Goal: Information Seeking & Learning: Learn about a topic

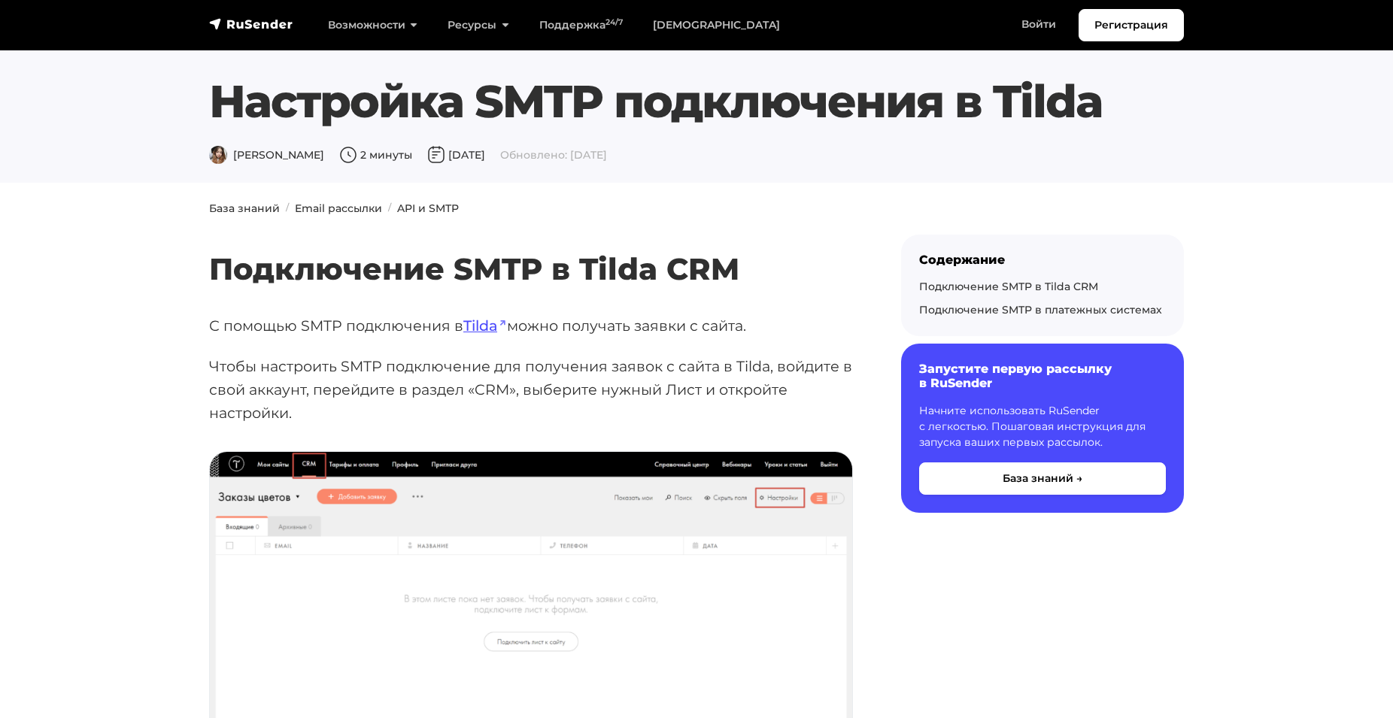
drag, startPoint x: 936, startPoint y: 421, endPoint x: 772, endPoint y: 31, distance: 423.0
click at [238, 26] on img "navbar" at bounding box center [251, 24] width 84 height 15
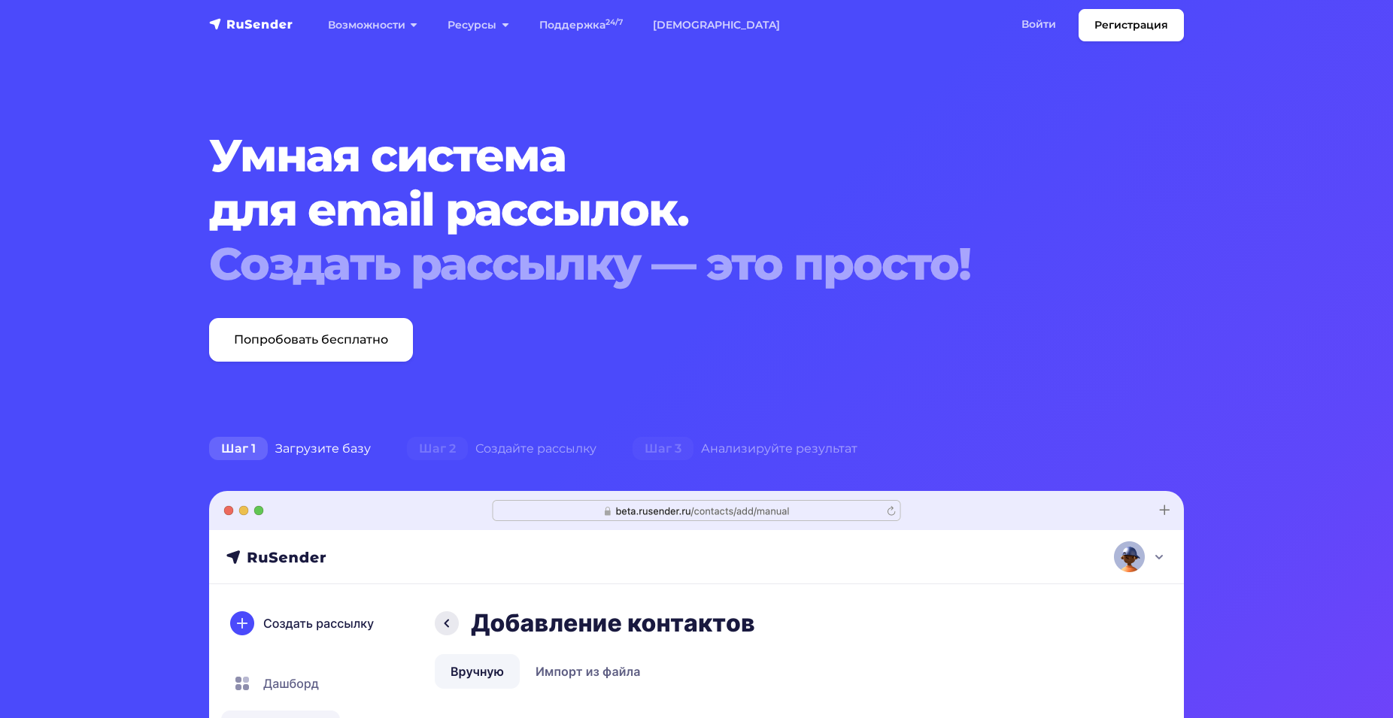
click at [608, 30] on link "Поддержка 24/7" at bounding box center [581, 25] width 114 height 31
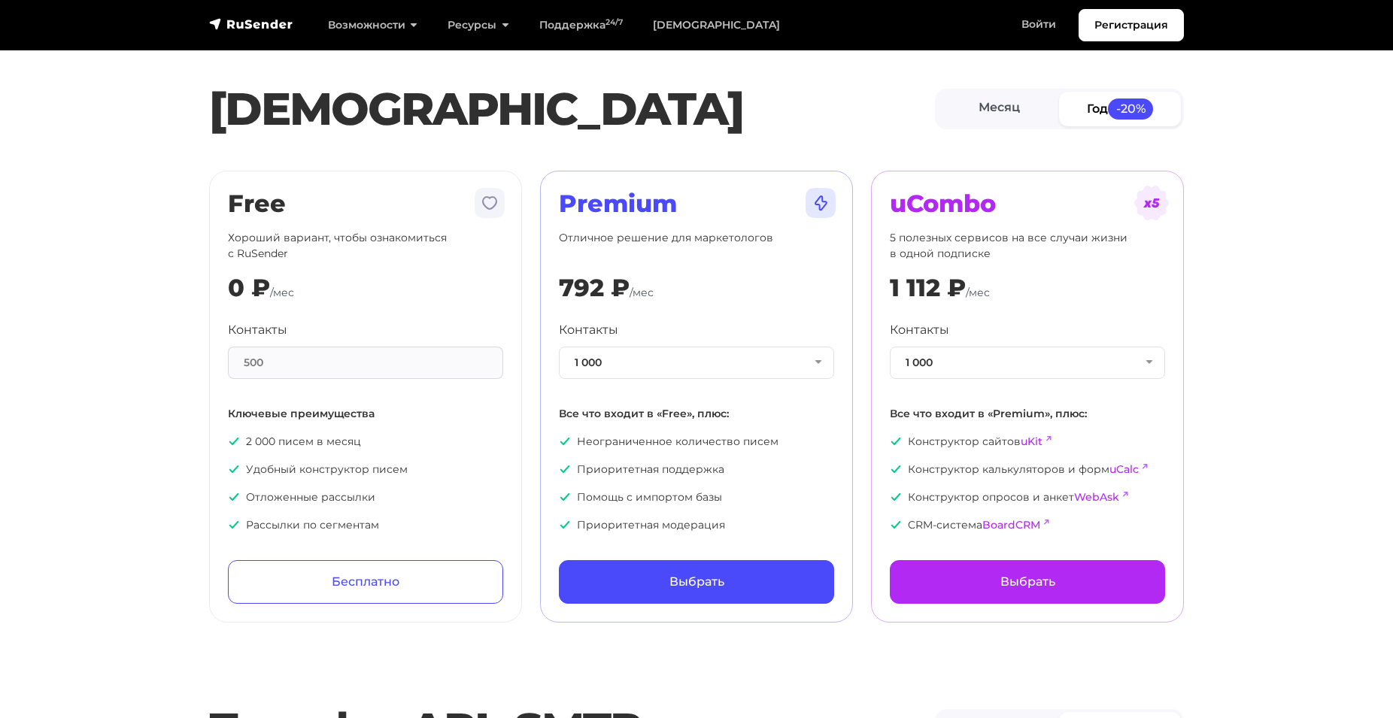
drag, startPoint x: 1278, startPoint y: 129, endPoint x: 1285, endPoint y: 156, distance: 27.9
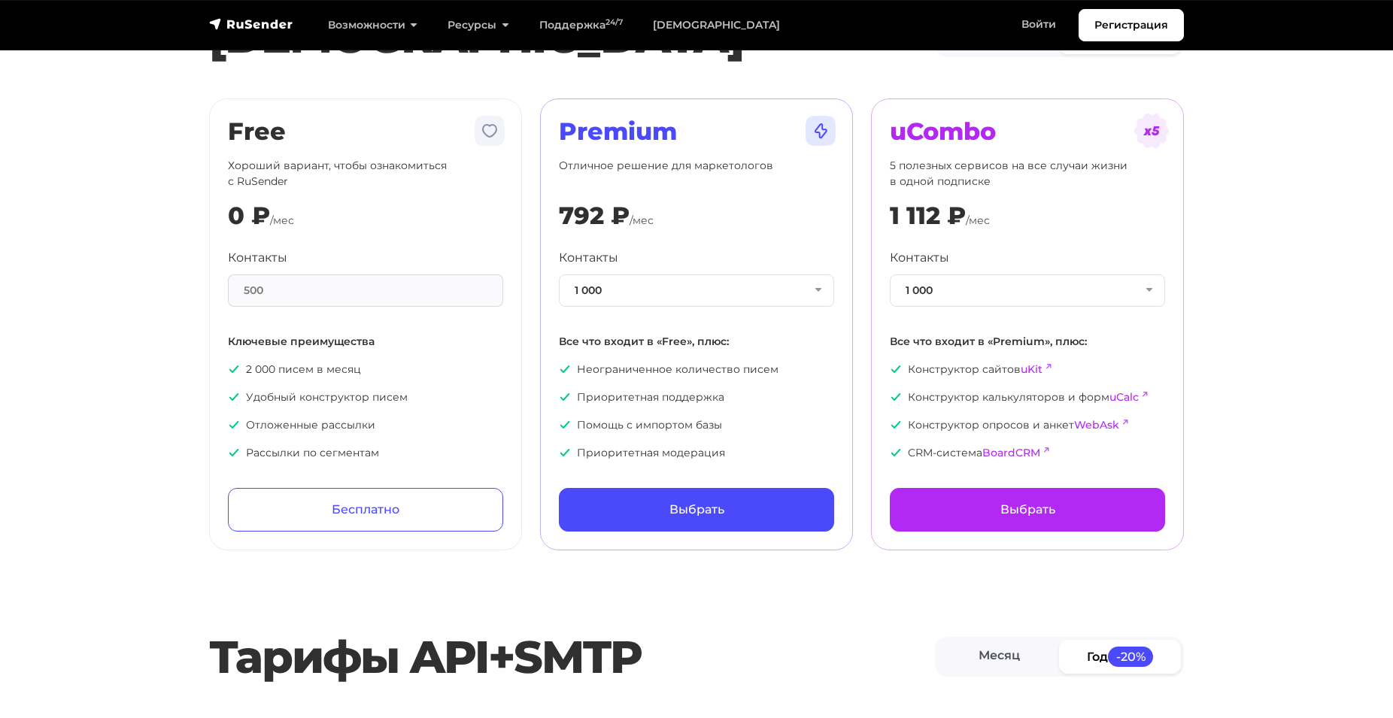
scroll to position [83, 0]
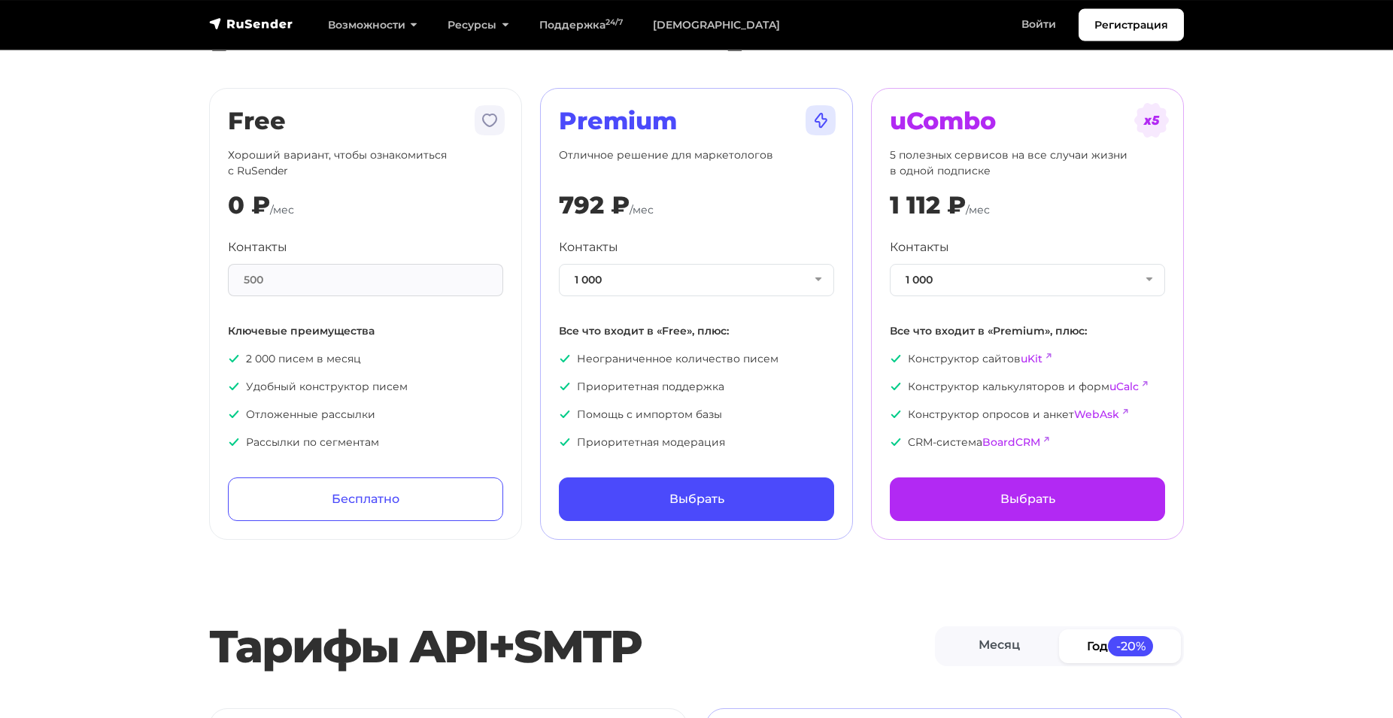
drag, startPoint x: 1281, startPoint y: 213, endPoint x: 1272, endPoint y: 186, distance: 28.8
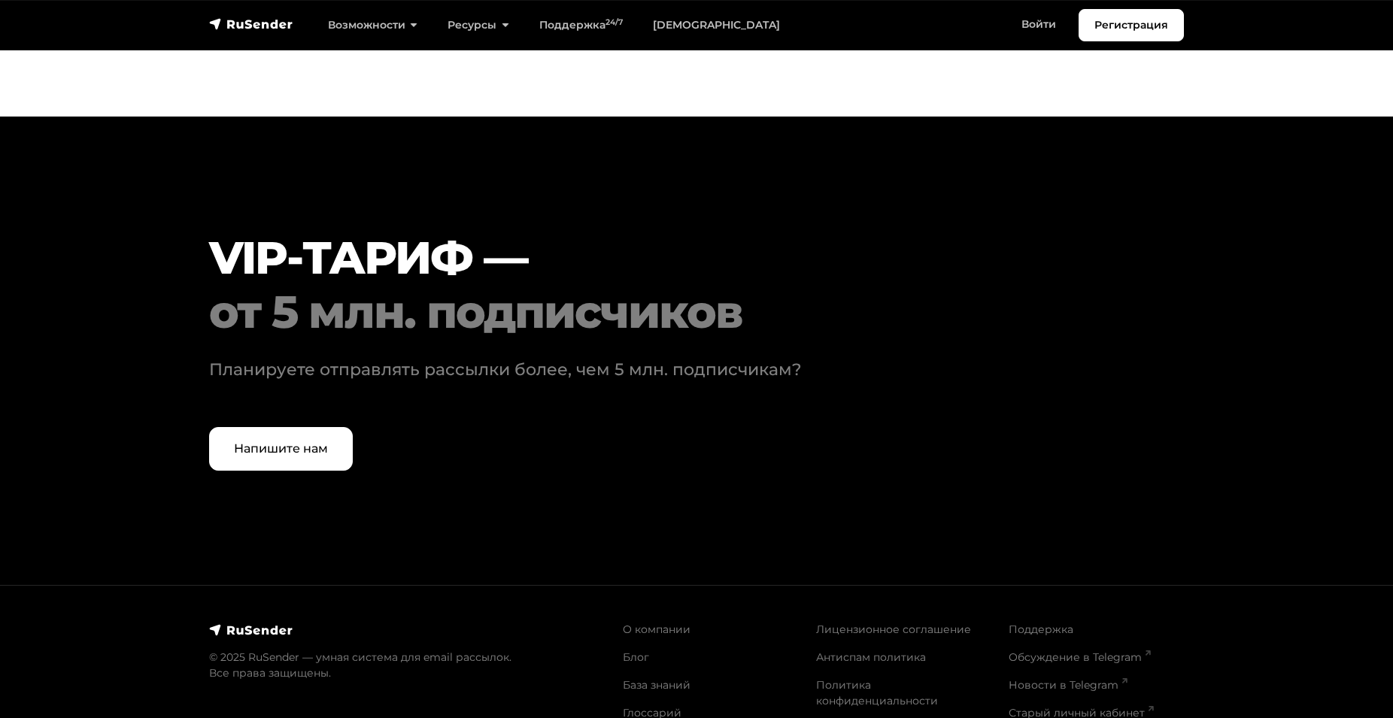
scroll to position [4540, 0]
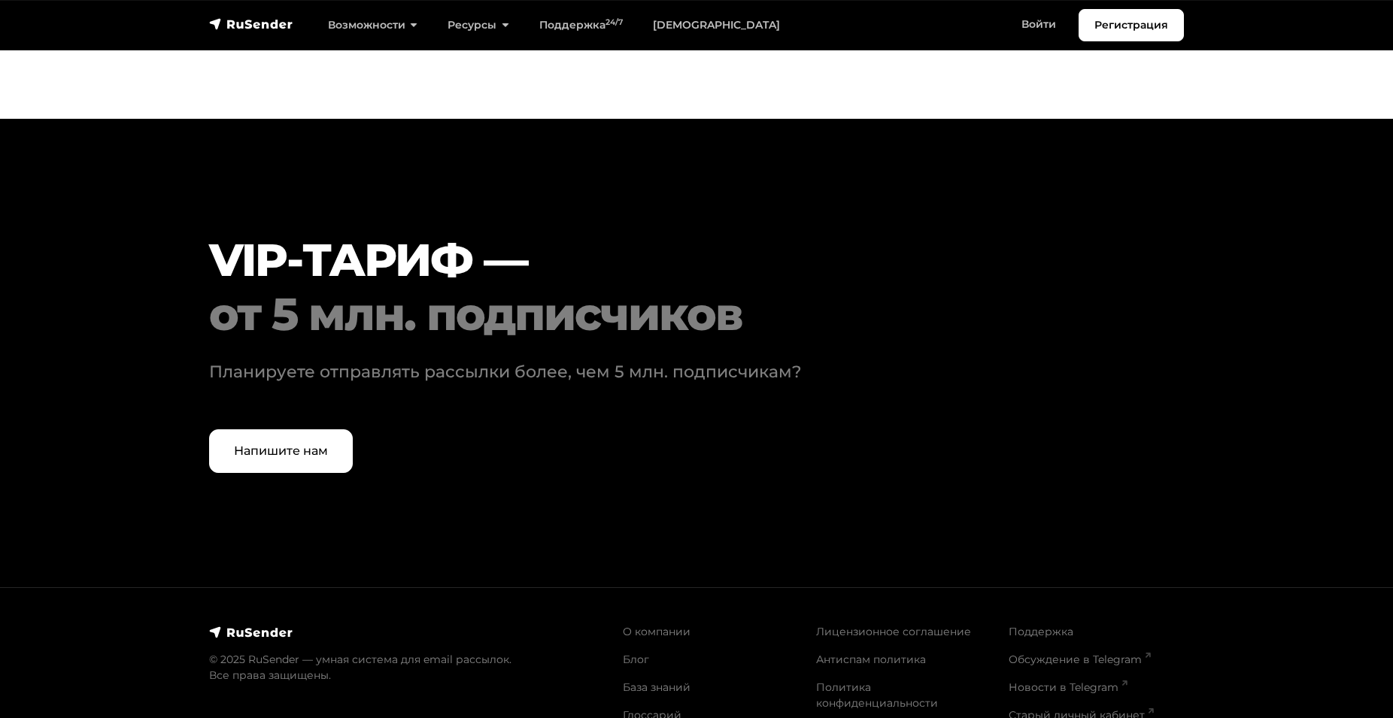
drag, startPoint x: 1272, startPoint y: 186, endPoint x: 1273, endPoint y: 449, distance: 263.2
click at [869, 653] on link "Антиспам политика" at bounding box center [871, 660] width 110 height 14
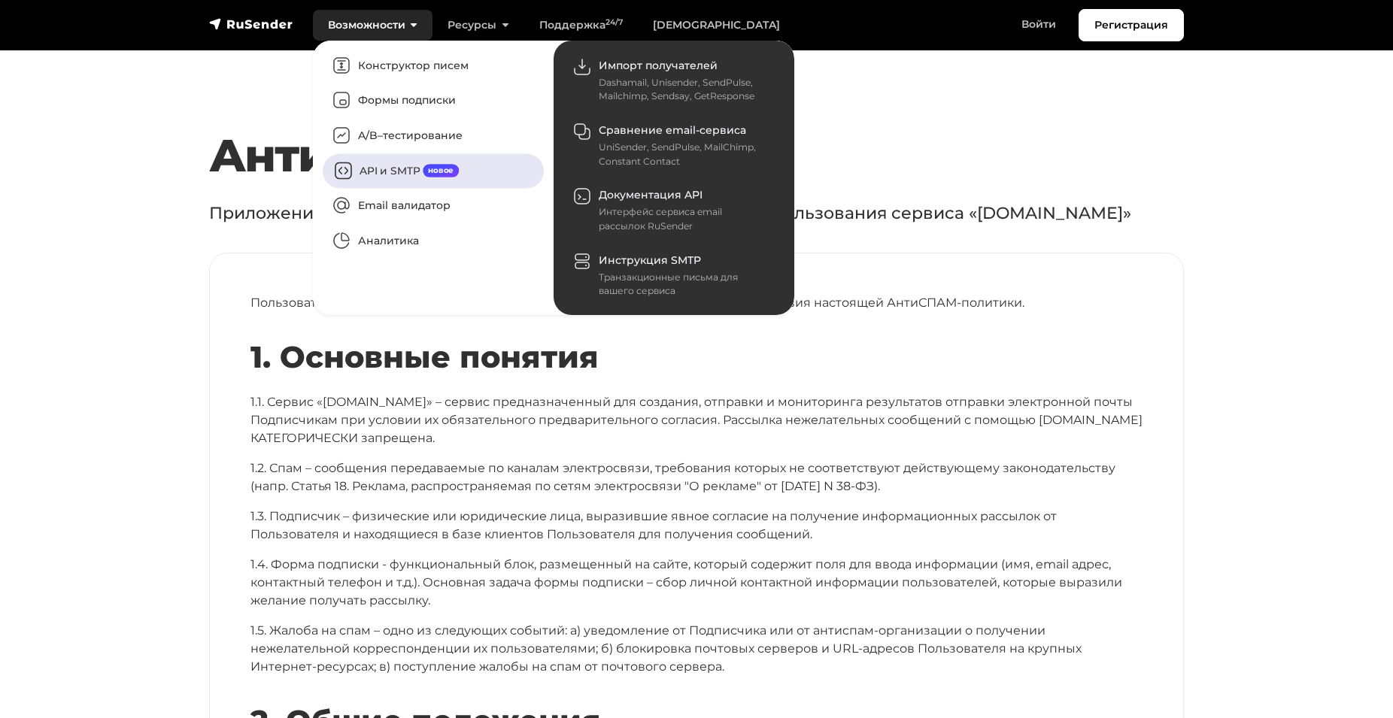
click at [410, 174] on link "API и SMTP новое" at bounding box center [433, 170] width 221 height 35
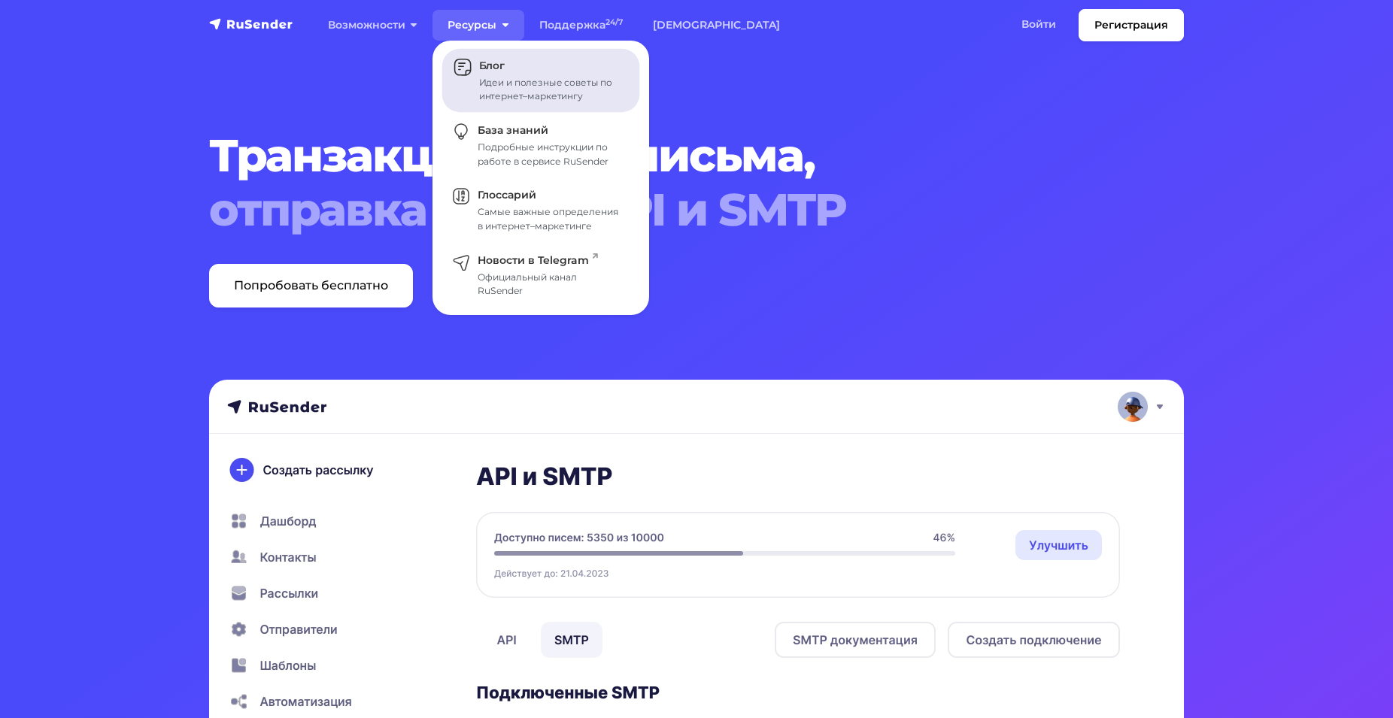
click at [522, 90] on div "Идеи и полезные советы по интернет–маркетингу" at bounding box center [550, 89] width 143 height 27
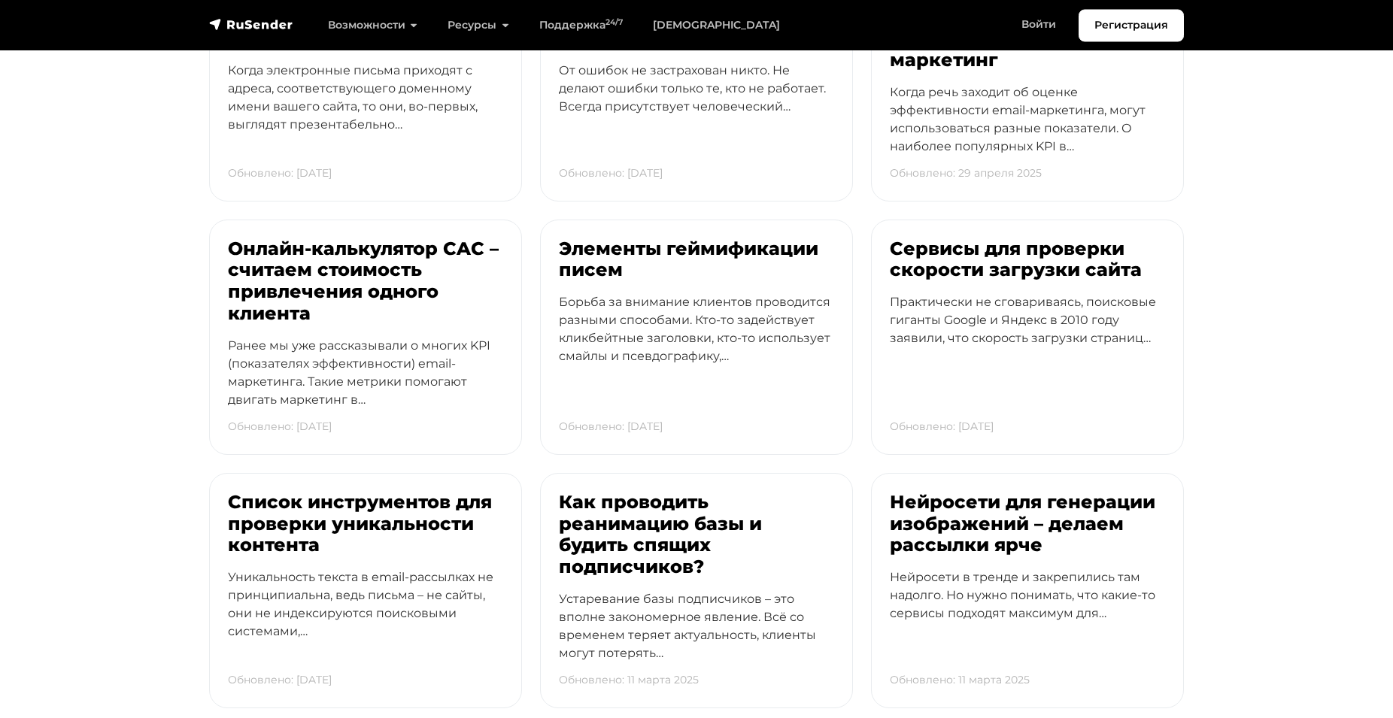
scroll to position [1304, 0]
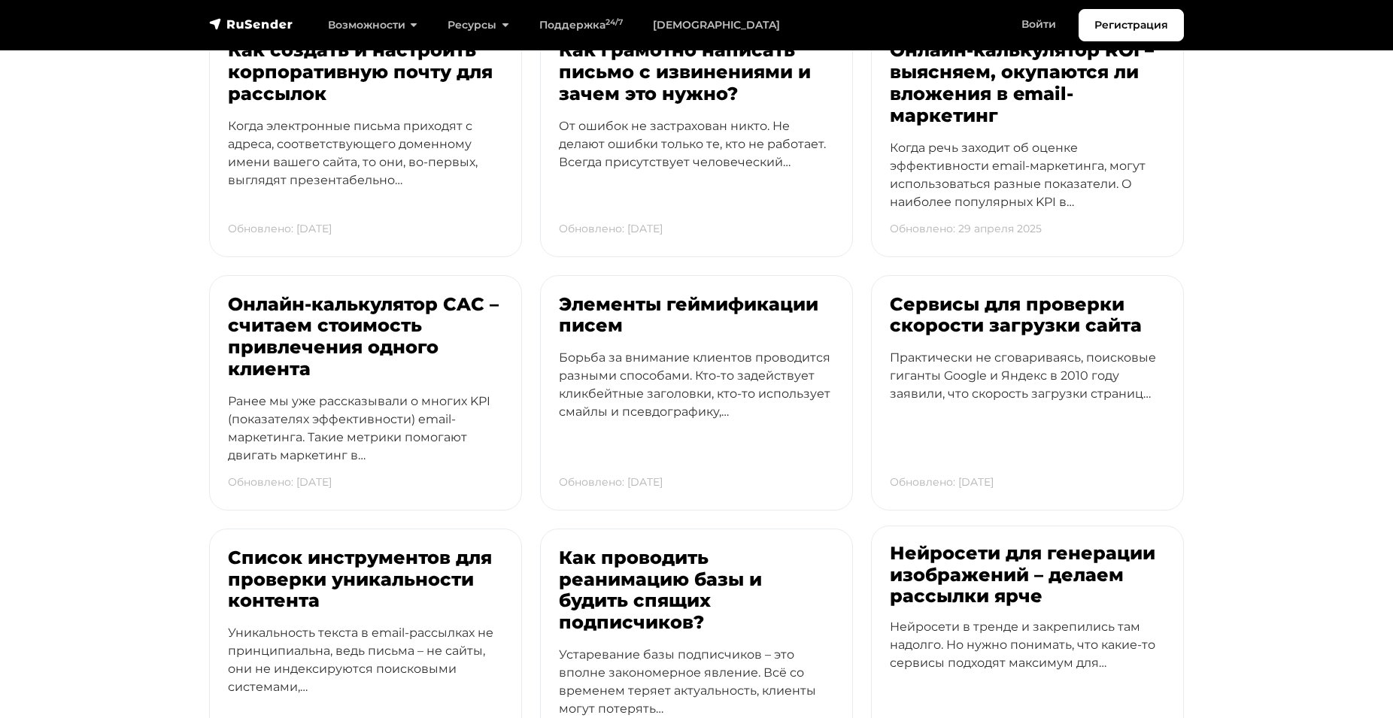
click at [1045, 578] on h3 "Нейросети для генерации изображений – делаем рассылки ярче" at bounding box center [1027, 575] width 275 height 65
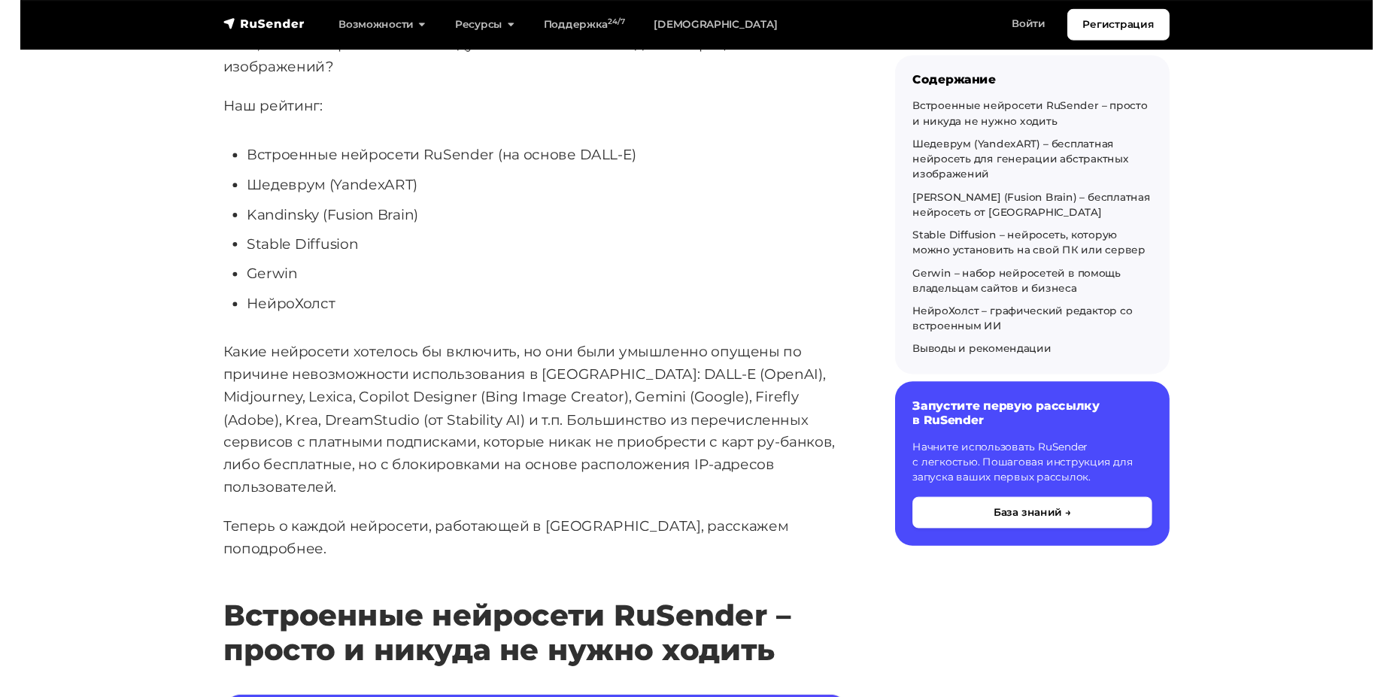
scroll to position [614, 0]
